Goal: Task Accomplishment & Management: Manage account settings

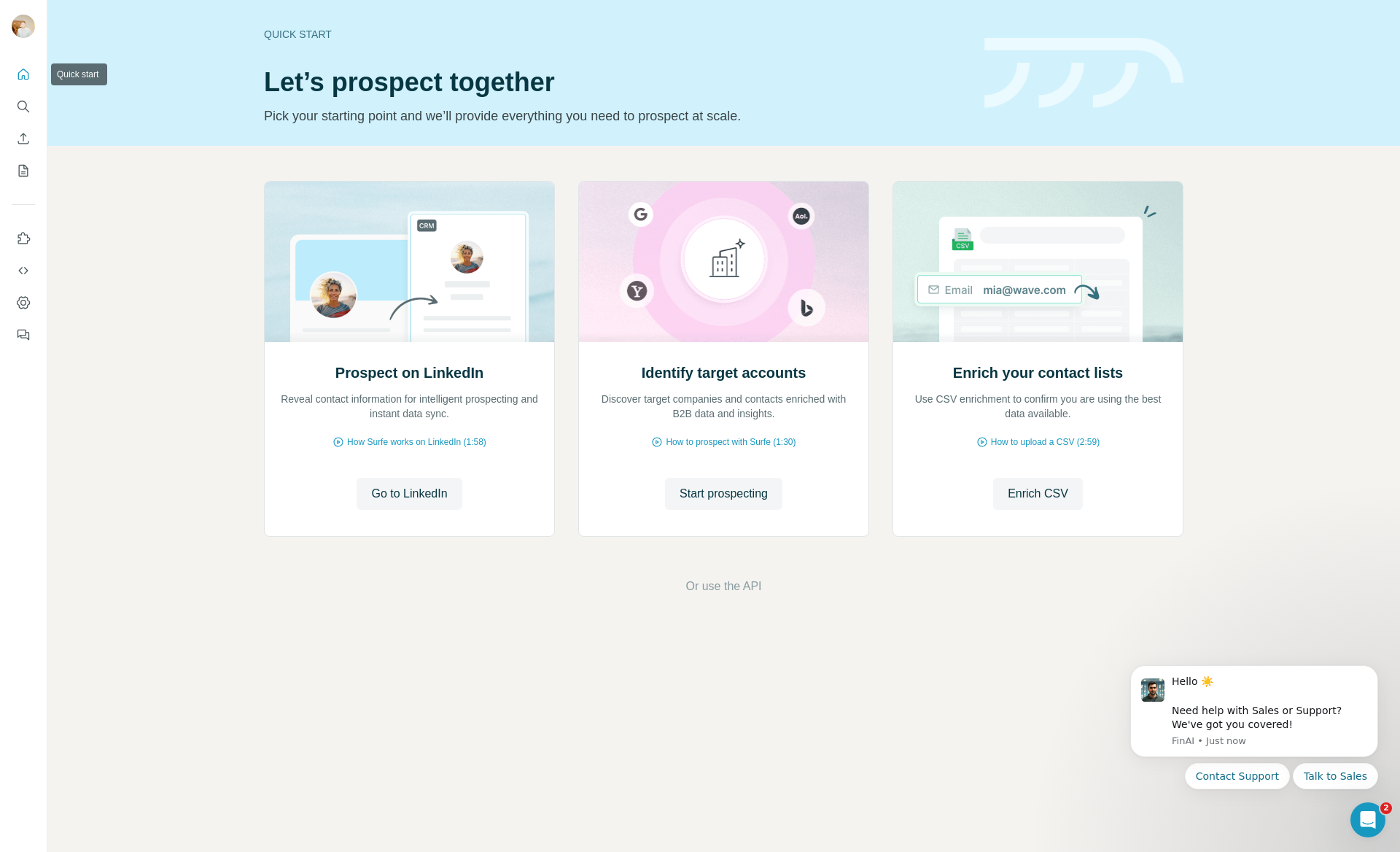
click at [22, 78] on icon "Quick start" at bounding box center [23, 74] width 11 height 11
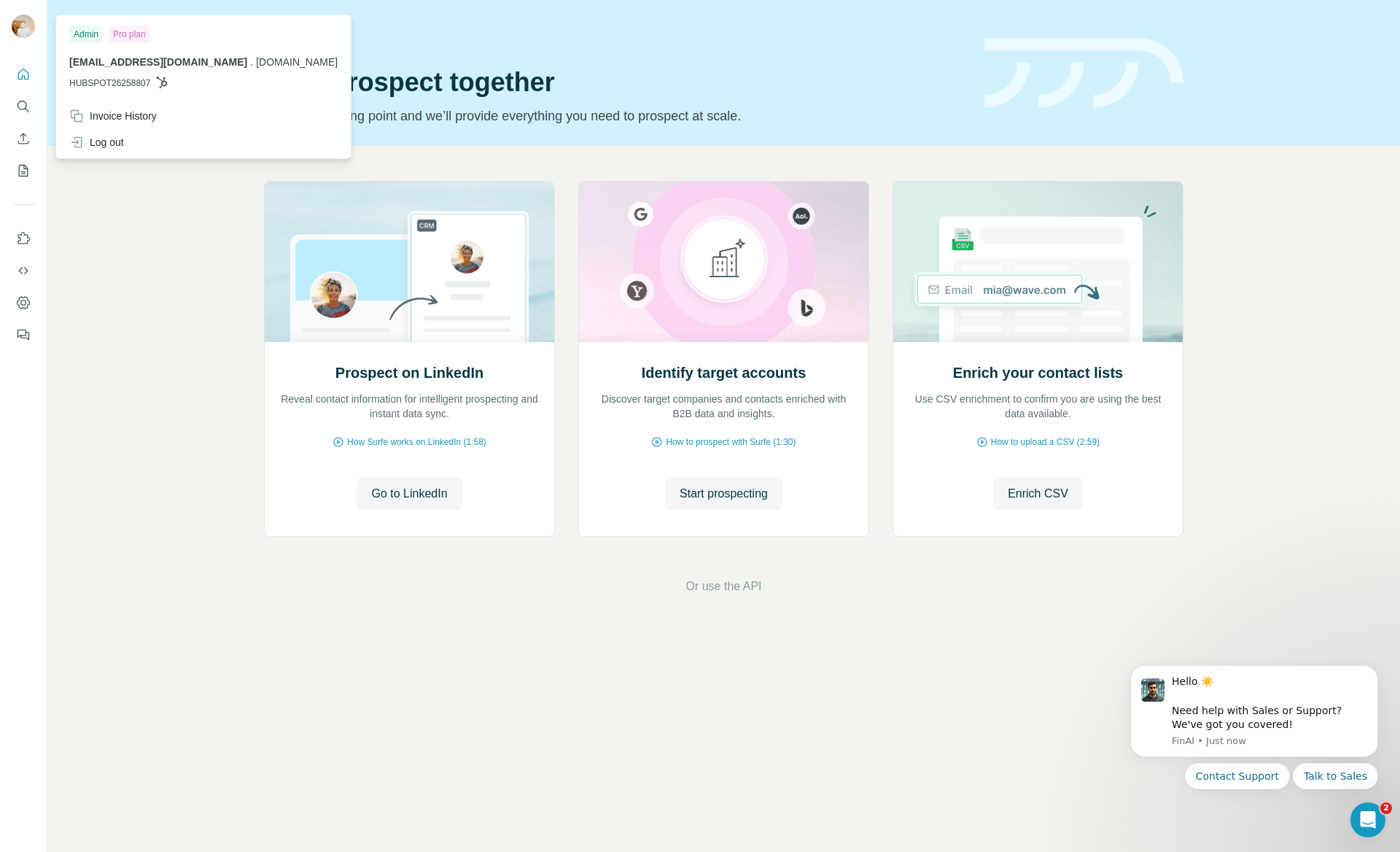
click at [17, 23] on img at bounding box center [23, 26] width 23 height 23
click at [123, 109] on div "Invoice History" at bounding box center [113, 116] width 88 height 14
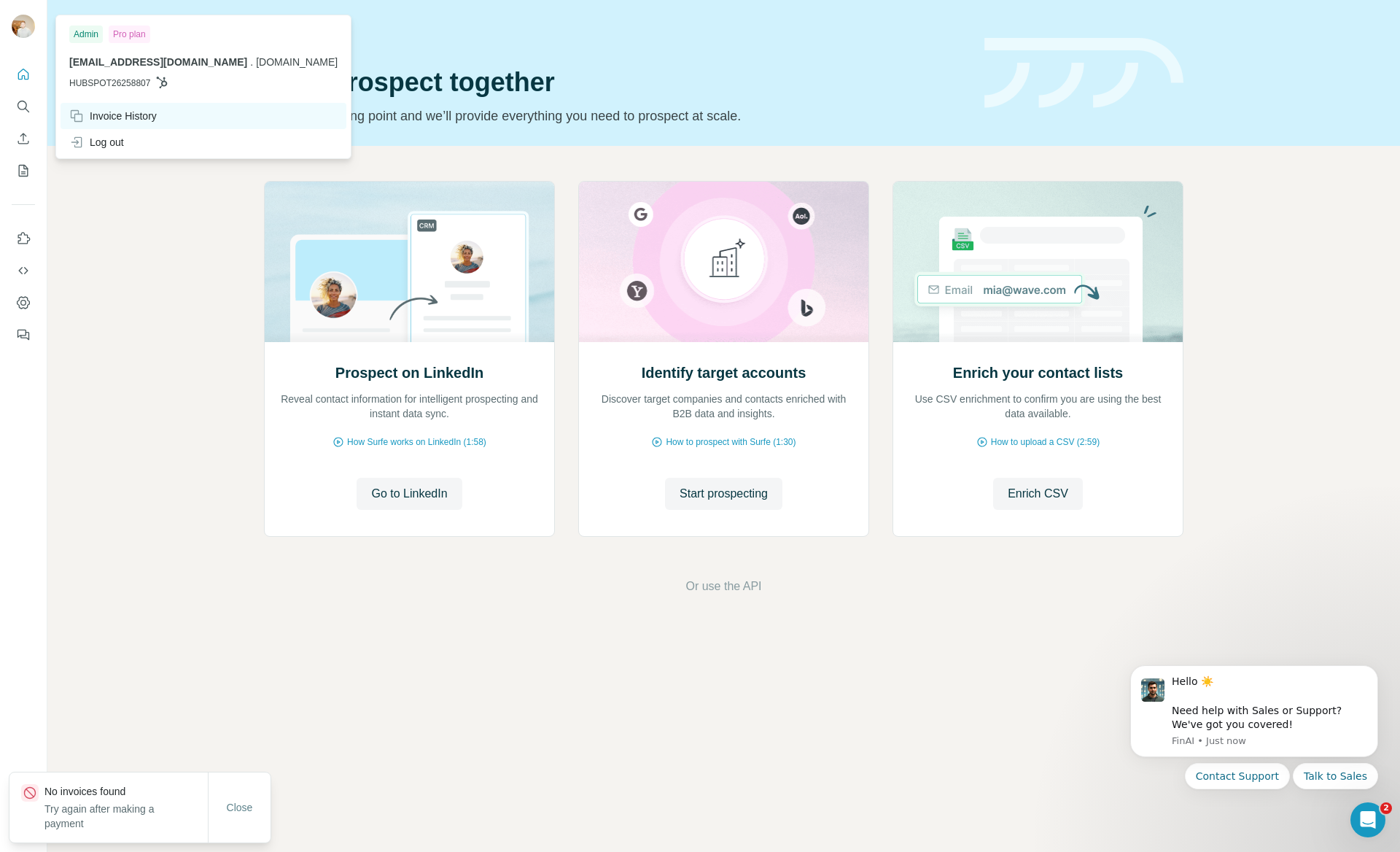
click at [109, 117] on div "Invoice History" at bounding box center [113, 116] width 88 height 14
click at [109, 117] on div "Invoice History" at bounding box center [113, 116] width 88 height 14
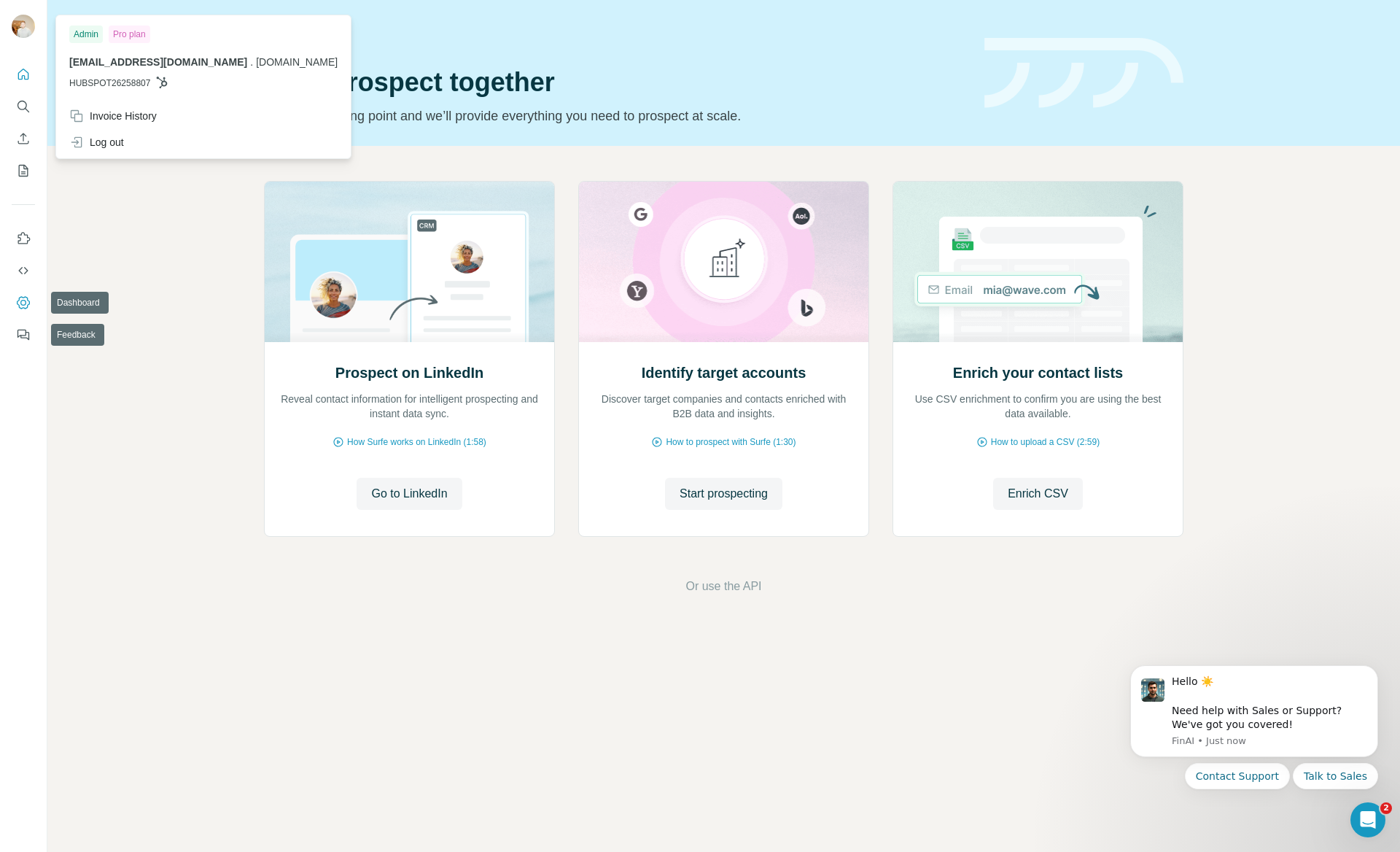
click at [30, 304] on icon "Dashboard" at bounding box center [23, 303] width 14 height 14
